Goal: Transaction & Acquisition: Purchase product/service

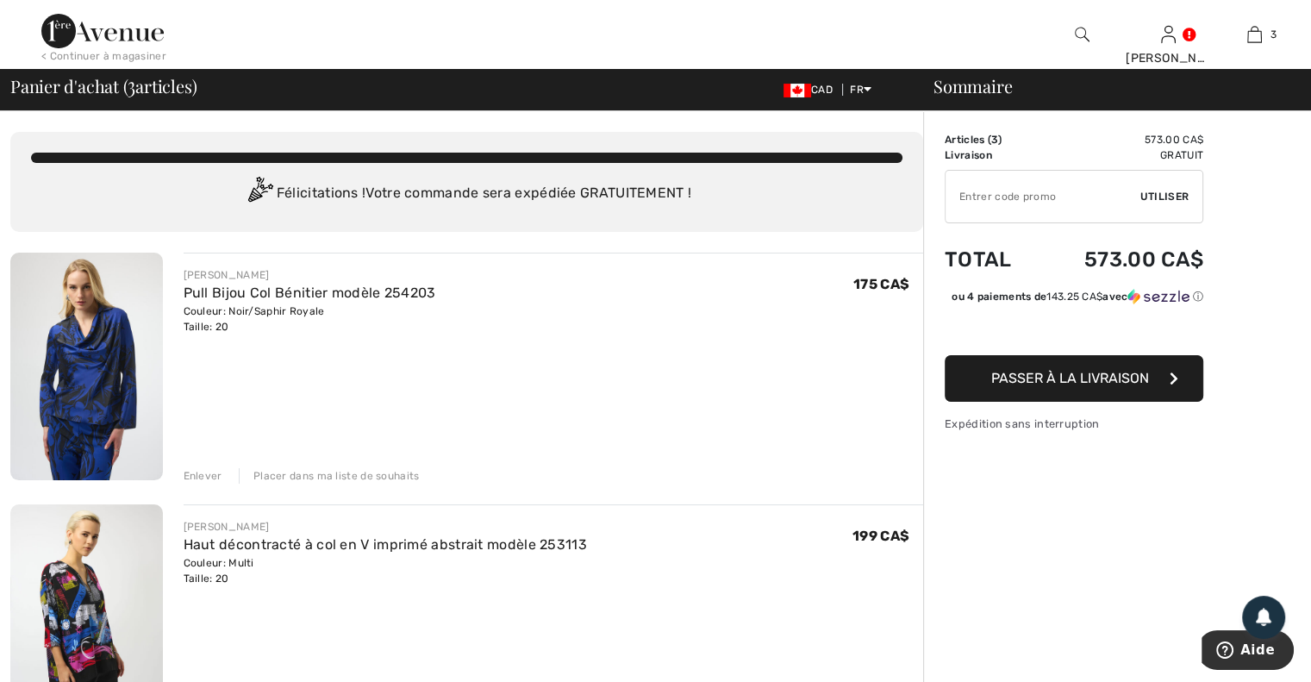
click at [198, 479] on div "Enlever" at bounding box center [203, 476] width 39 height 16
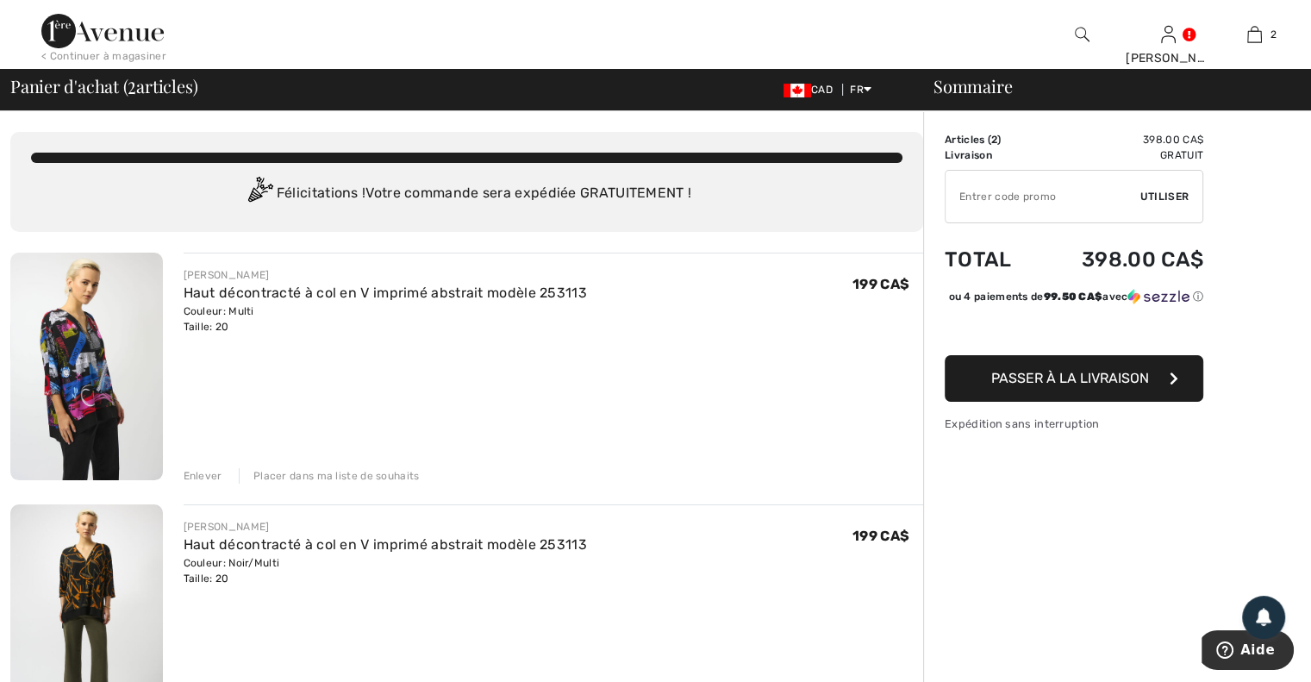
click at [1027, 386] on span "Passer à la livraison" at bounding box center [1070, 378] width 158 height 16
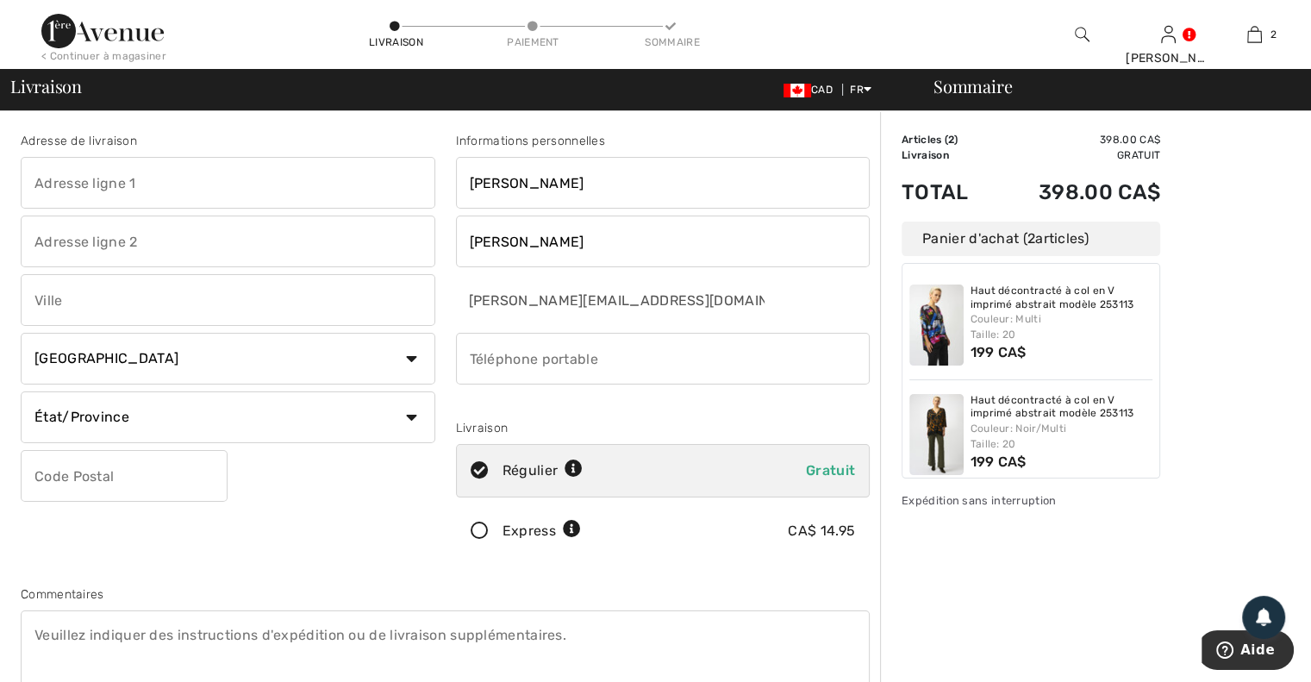
click at [233, 177] on input "text" at bounding box center [228, 183] width 415 height 52
type input "760 [PERSON_NAME]"
click at [211, 313] on input "text" at bounding box center [228, 300] width 415 height 52
type input "Acton Vale"
click at [154, 413] on select "État/Province Alberta Colombie-Britannique Ile-du-Prince-Edward Manitoba Nouvea…" at bounding box center [228, 417] width 415 height 52
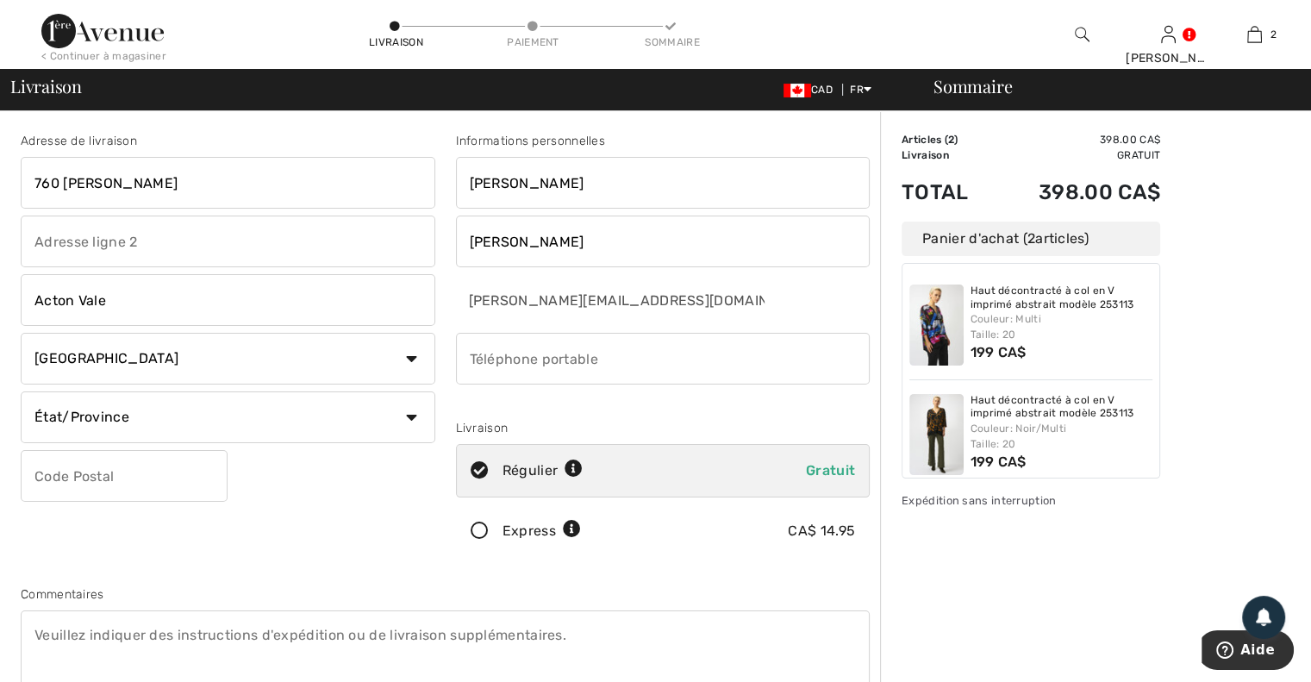
select select "QC"
click at [21, 391] on select "État/Province Alberta Colombie-Britannique Ile-du-Prince-Edward Manitoba Nouvea…" at bounding box center [228, 417] width 415 height 52
click at [78, 488] on input "text" at bounding box center [124, 476] width 207 height 52
type input "J0H1A0"
click at [633, 368] on input "phone" at bounding box center [663, 359] width 415 height 52
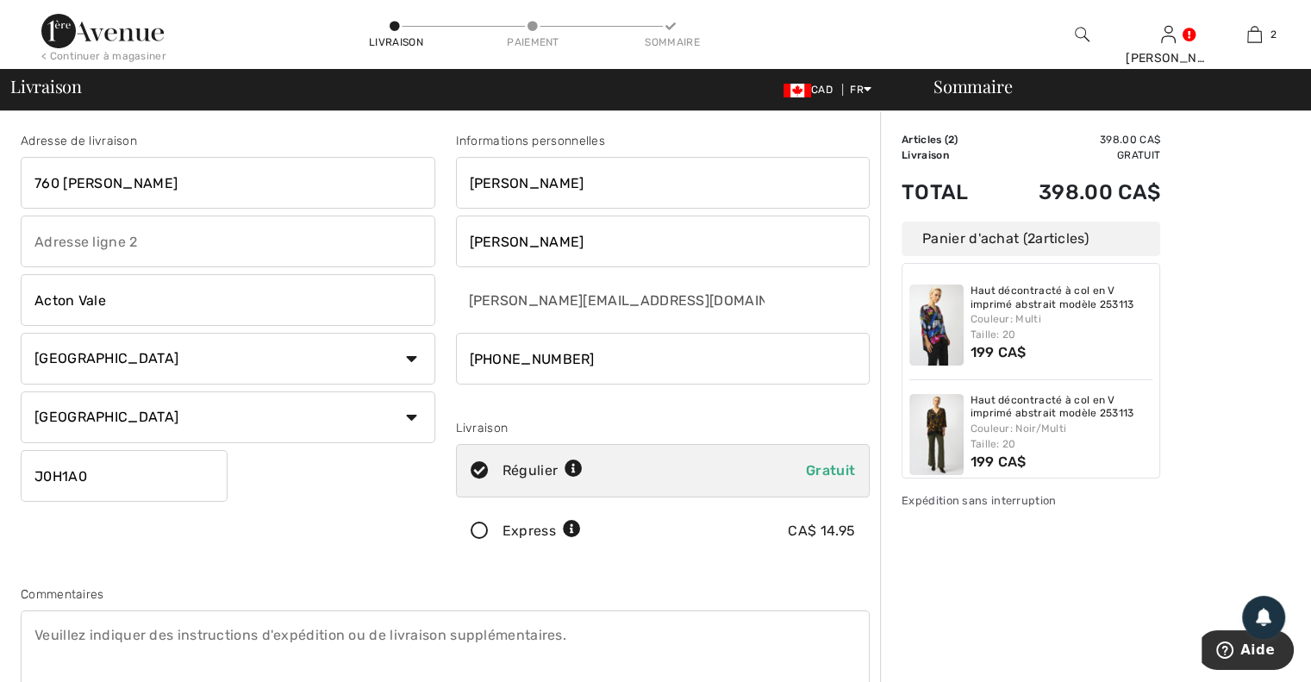
type input "4505010645"
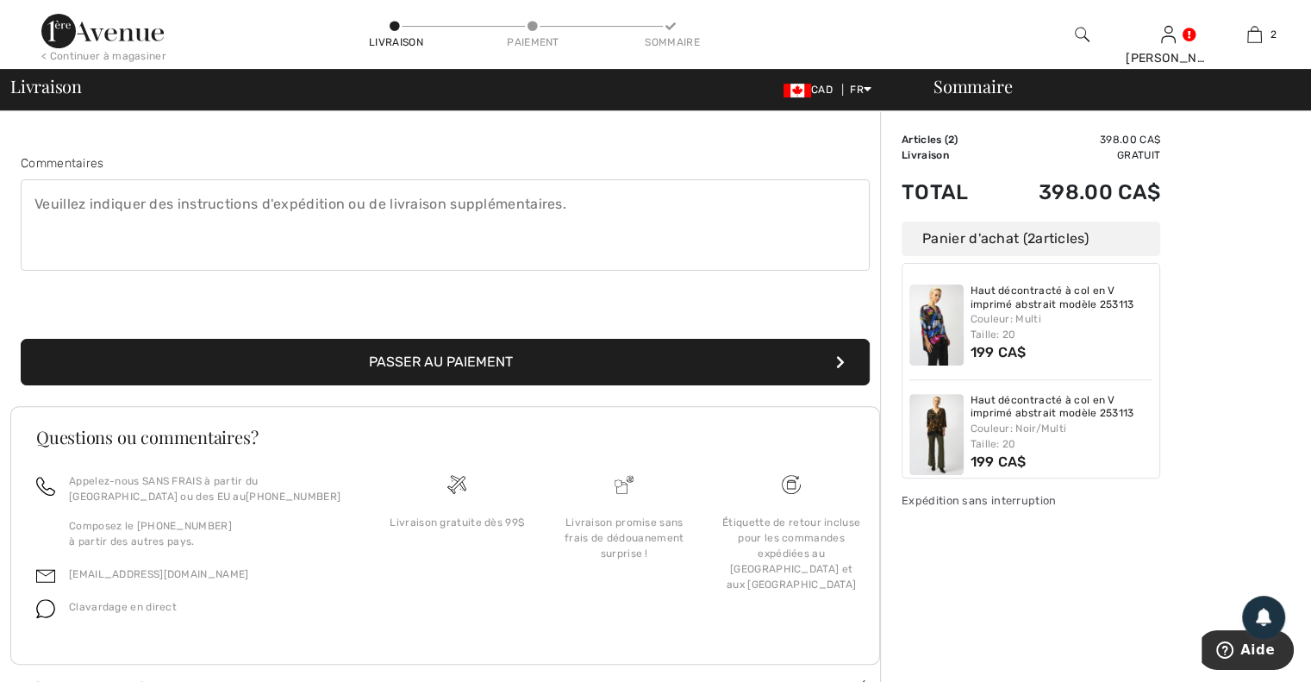
scroll to position [454, 0]
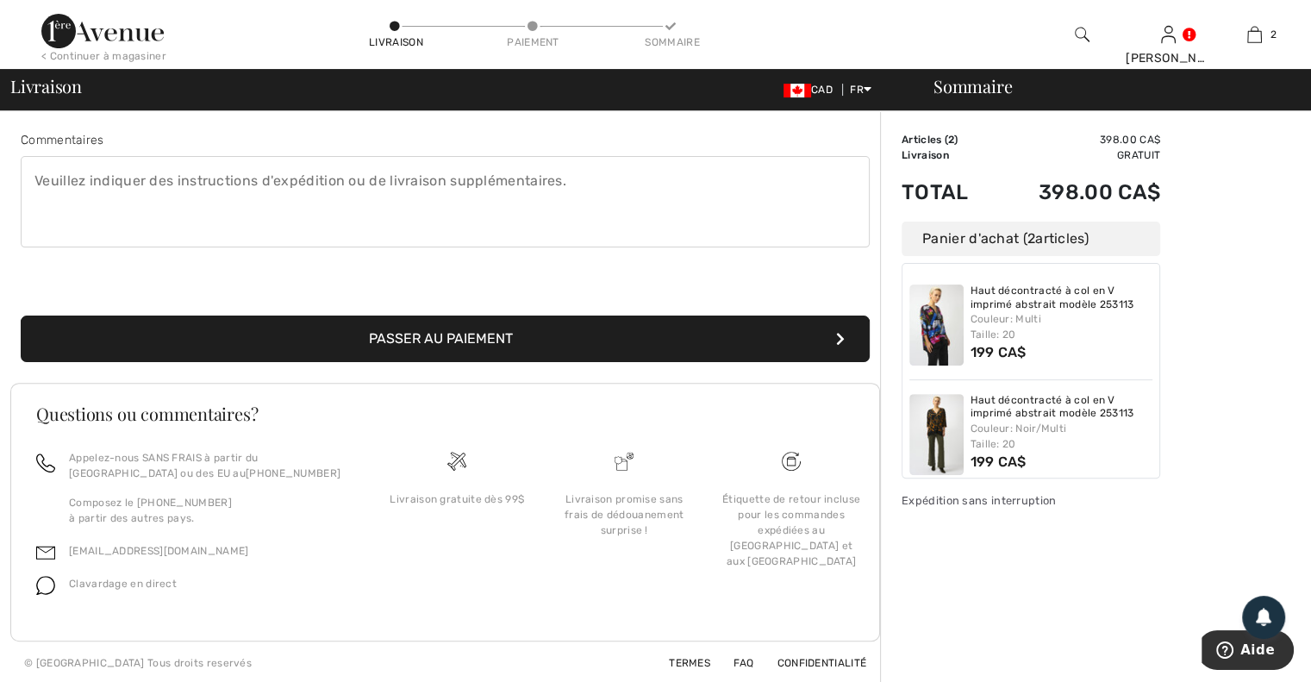
click at [579, 337] on button "Passer au paiement" at bounding box center [445, 339] width 849 height 47
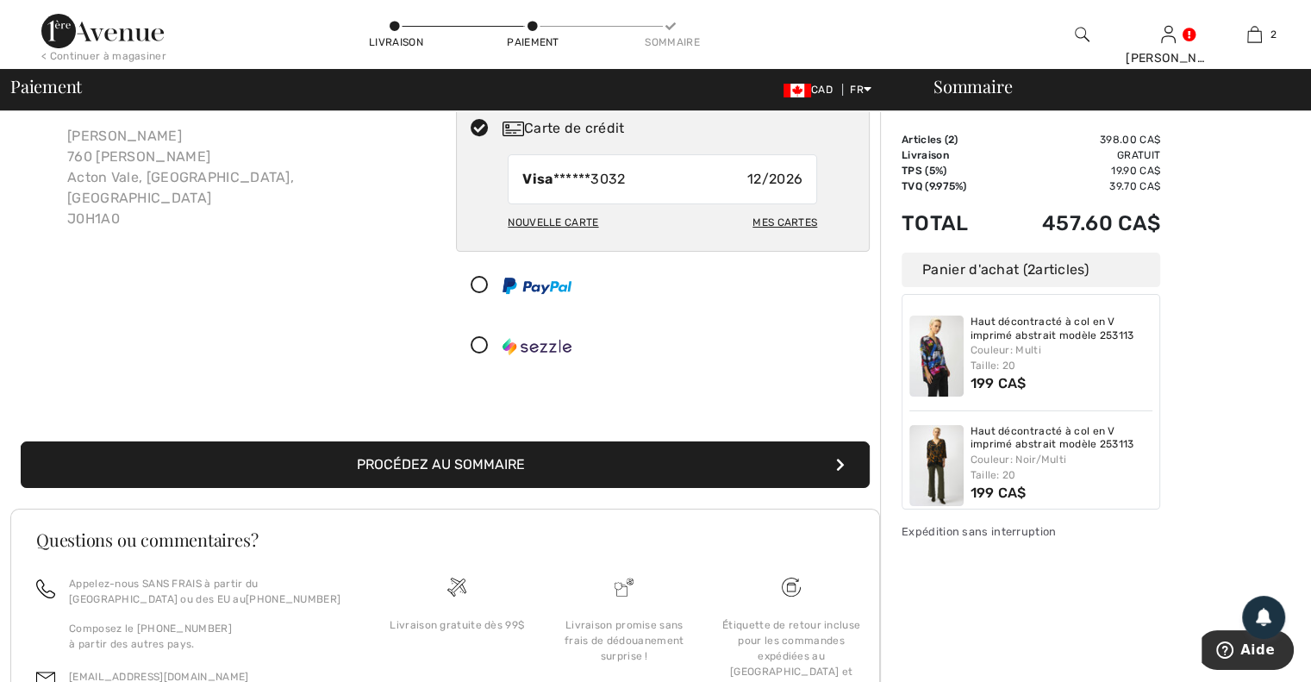
scroll to position [59, 0]
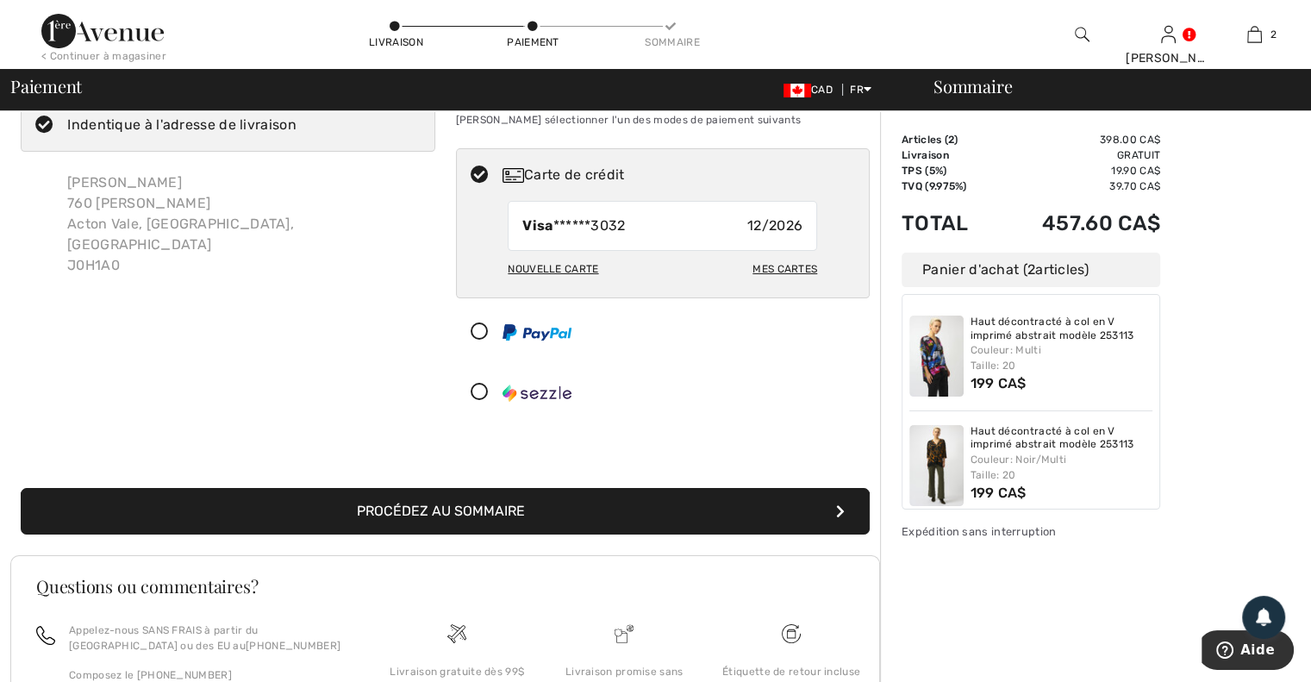
click at [566, 520] on button "Procédez au sommaire" at bounding box center [445, 511] width 849 height 47
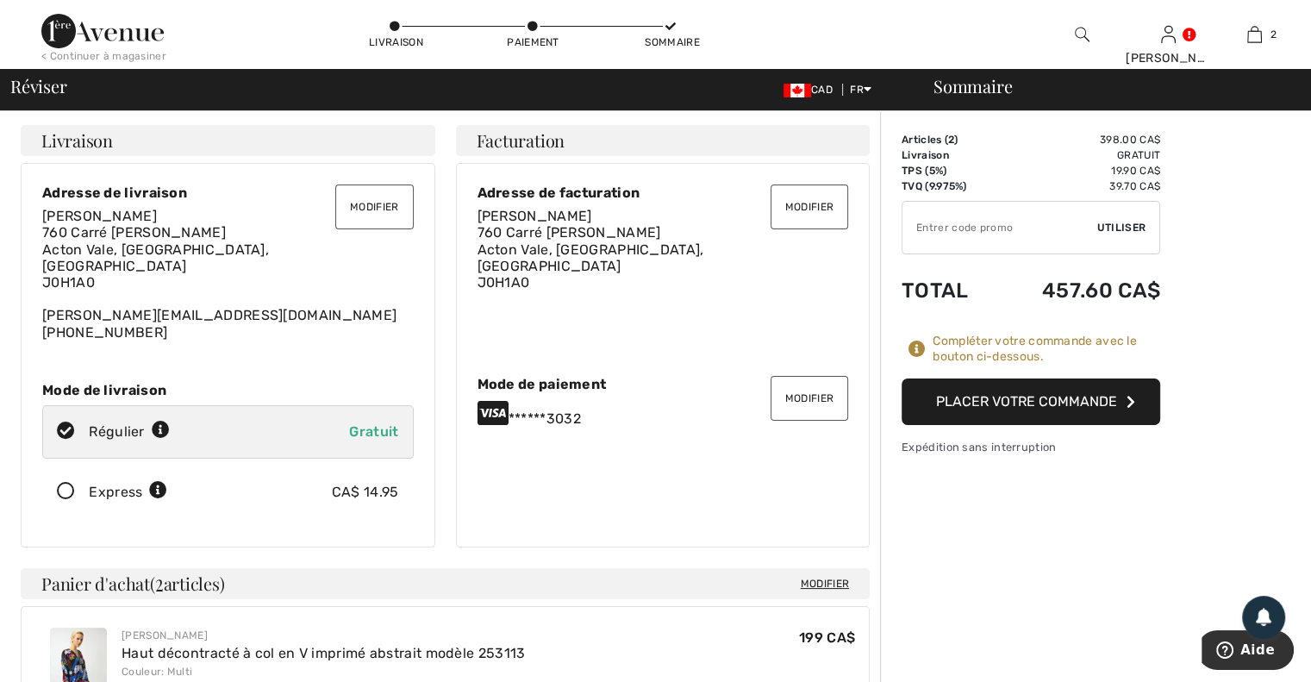
drag, startPoint x: 950, startPoint y: 403, endPoint x: 556, endPoint y: 437, distance: 395.5
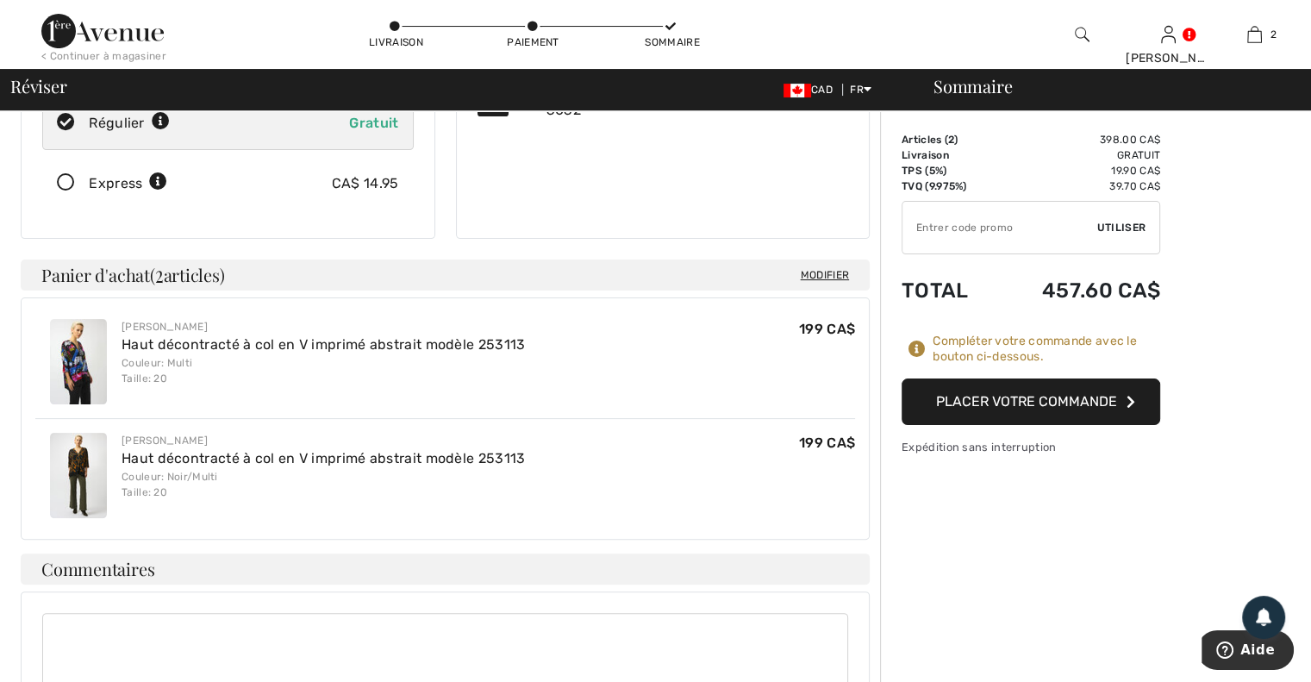
scroll to position [345, 0]
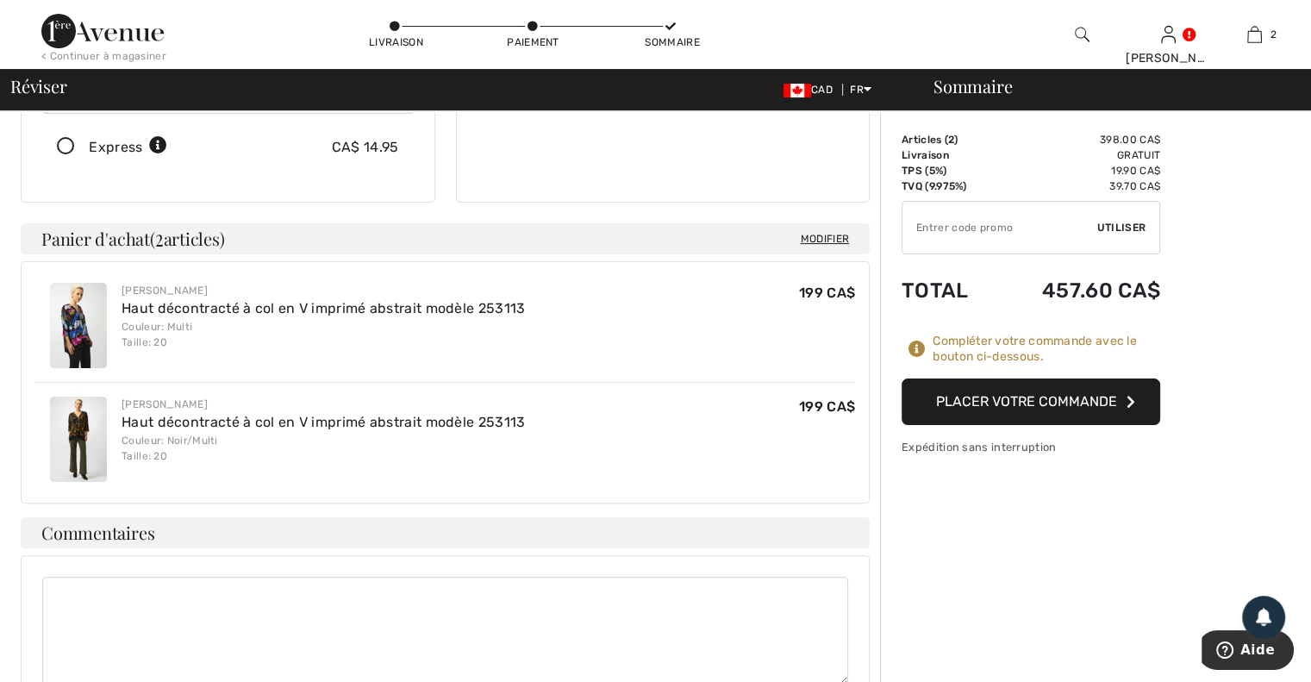
click at [656, 436] on div "Joseph Ribkoff Haut décontracté à col en V imprimé abstrait modèle 253113 Coule…" at bounding box center [445, 439] width 820 height 114
click at [997, 405] on button "Placer votre commande" at bounding box center [1031, 401] width 259 height 47
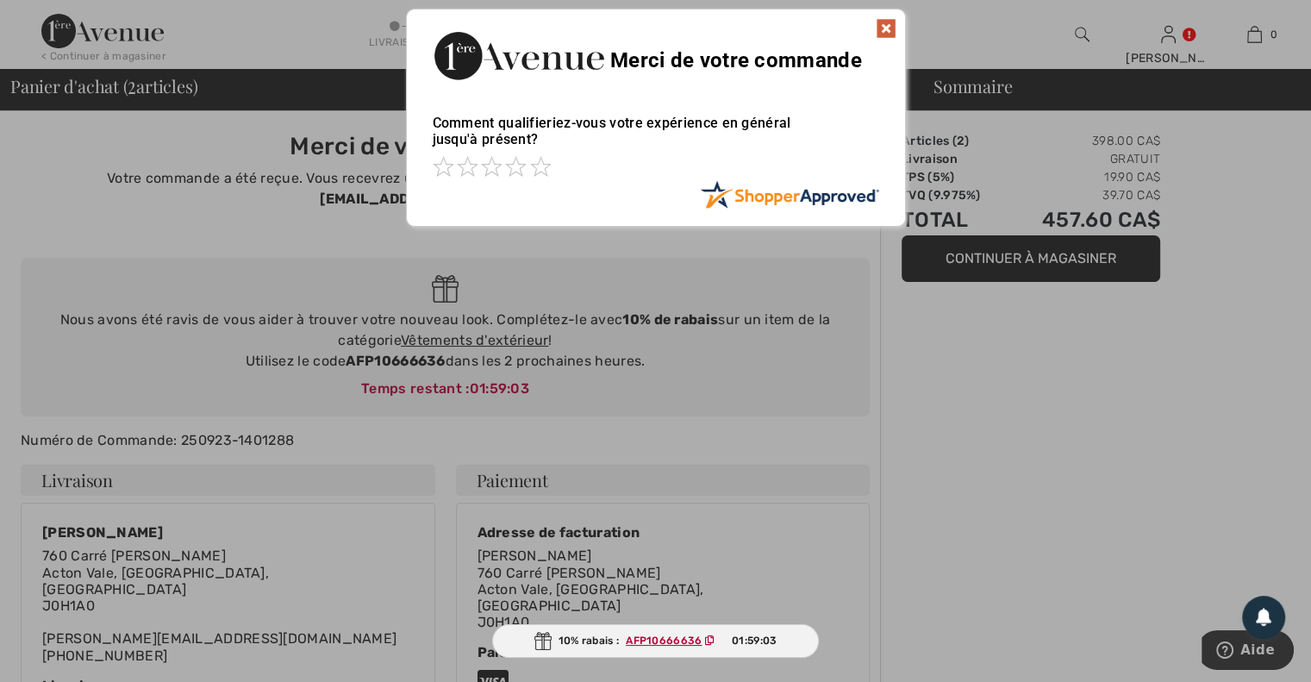
click at [881, 28] on img at bounding box center [886, 28] width 21 height 21
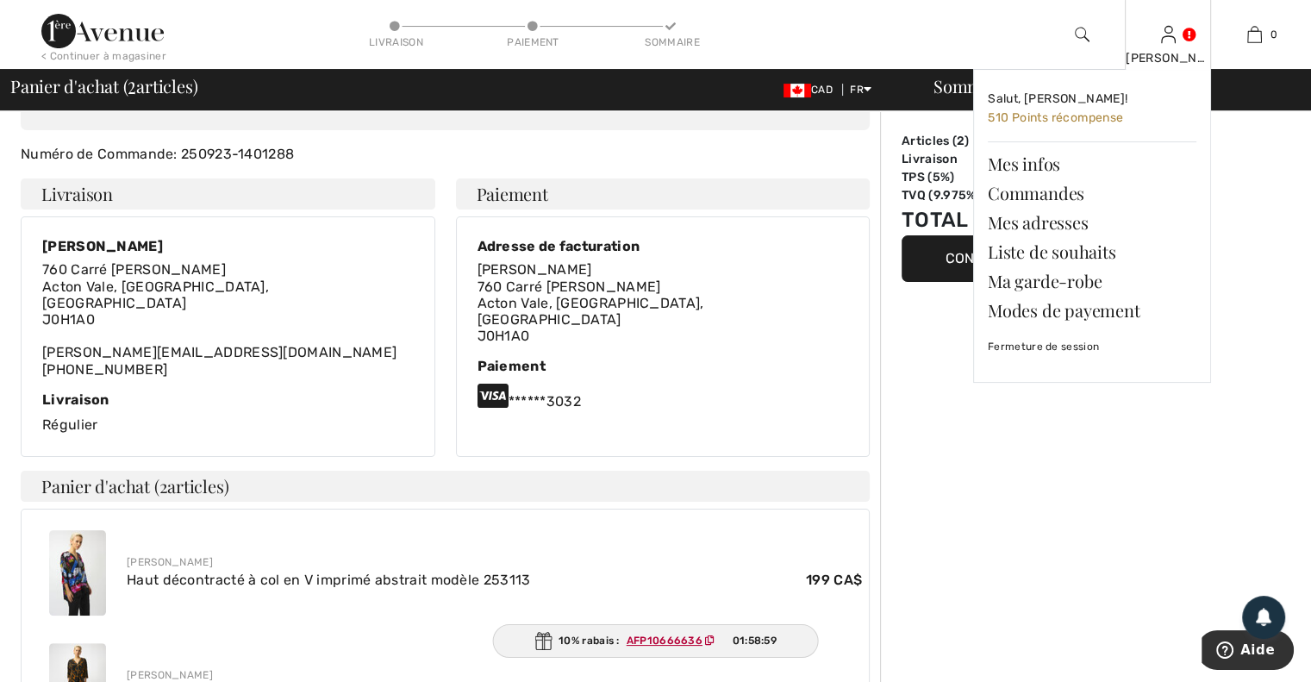
scroll to position [114, 0]
